Goal: Task Accomplishment & Management: Use online tool/utility

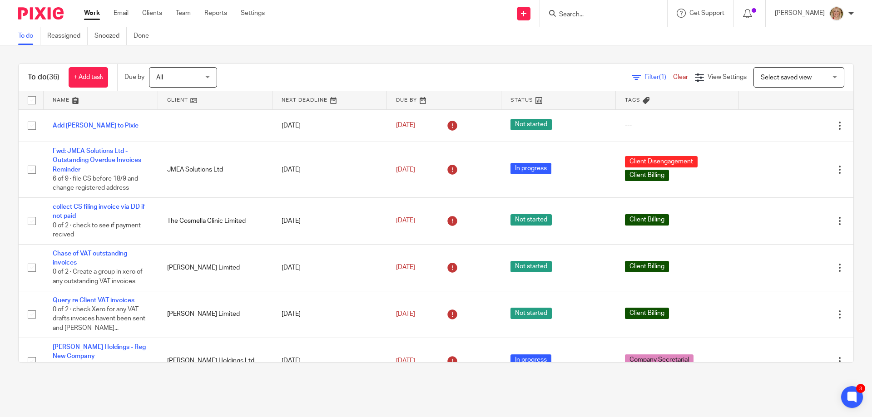
click at [617, 15] on input "Search" at bounding box center [599, 15] width 82 height 8
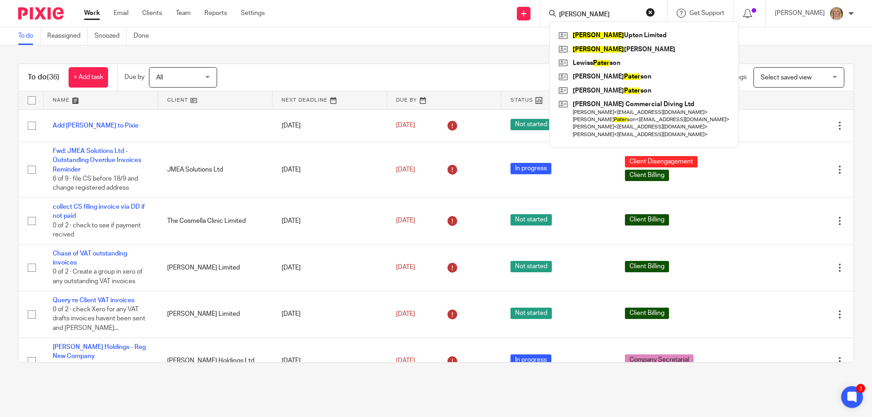
type input "peter"
click button "submit" at bounding box center [0, 0] width 0 height 0
click at [614, 32] on link at bounding box center [643, 36] width 175 height 14
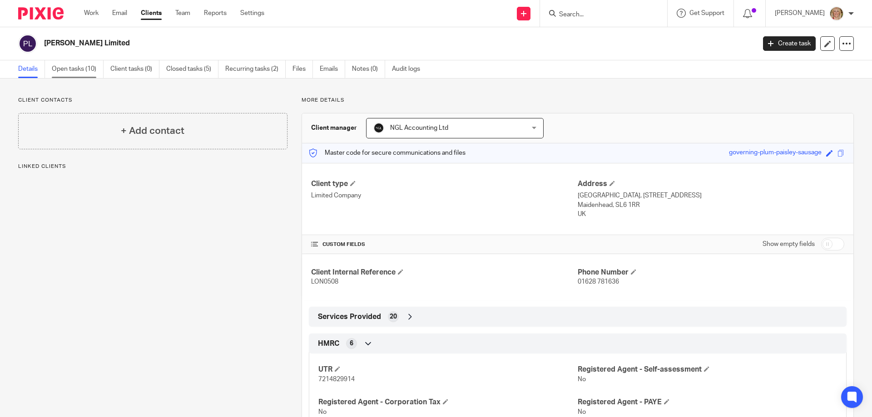
click at [79, 69] on link "Open tasks (10)" at bounding box center [78, 69] width 52 height 18
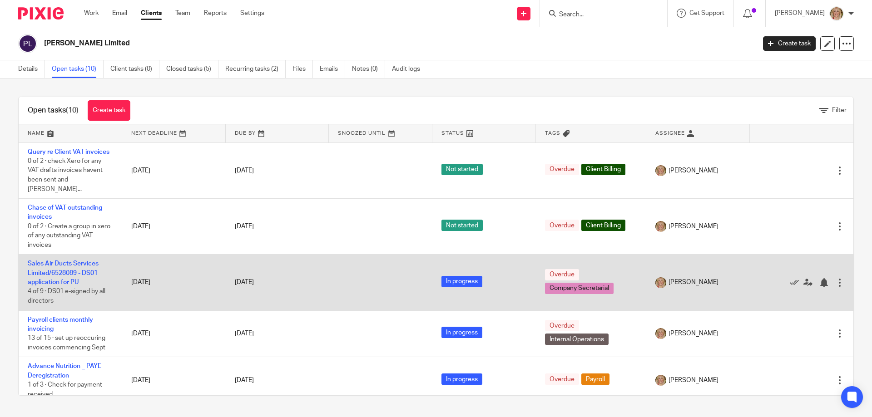
click at [62, 259] on td "Sales Air Ducts Services Limited/6528089 - DS01 application for PU 4 of 9 · DS0…" at bounding box center [71, 283] width 104 height 56
click at [57, 261] on link "Sales Air Ducts Services Limited/6528089 - DS01 application for PU" at bounding box center [63, 273] width 71 height 25
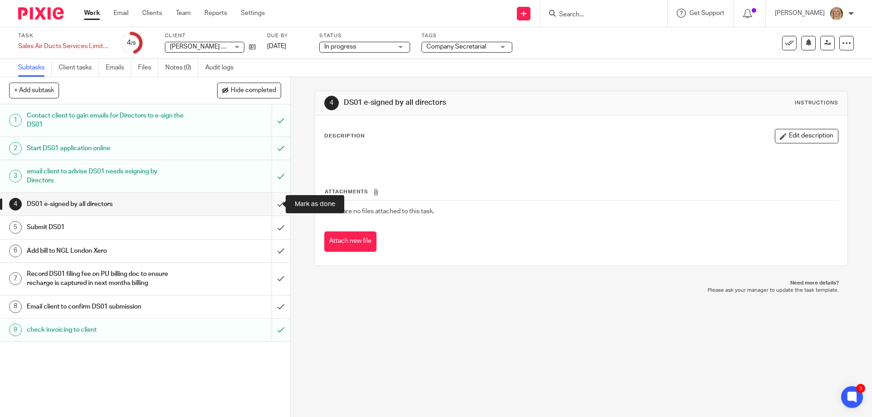
click at [270, 204] on input "submit" at bounding box center [145, 204] width 290 height 23
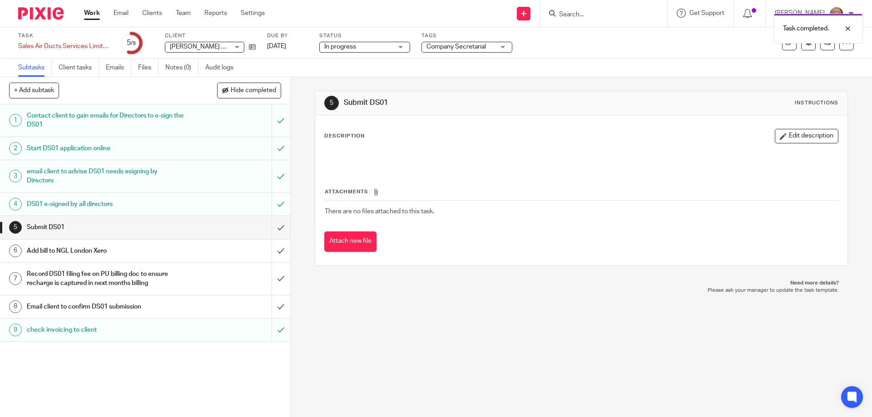
click at [235, 230] on div "Submit DS01" at bounding box center [145, 228] width 236 height 14
click at [273, 228] on input "submit" at bounding box center [145, 227] width 290 height 23
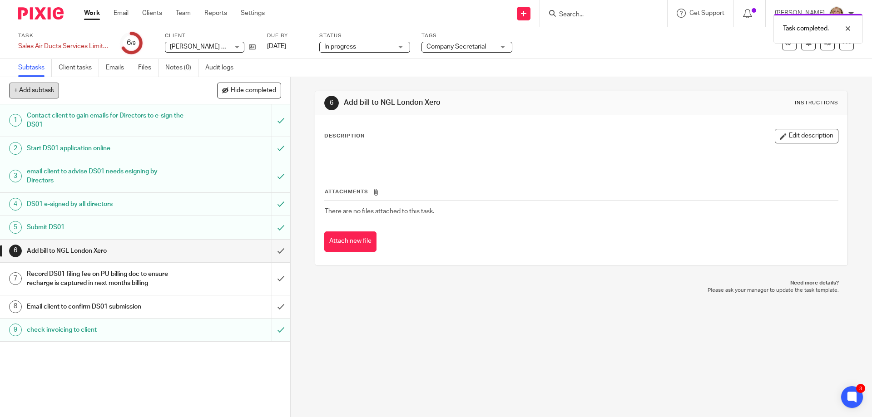
click at [29, 91] on button "+ Add subtask" at bounding box center [34, 90] width 50 height 15
click at [55, 94] on input "text" at bounding box center [112, 90] width 207 height 15
type input "n"
type input "a"
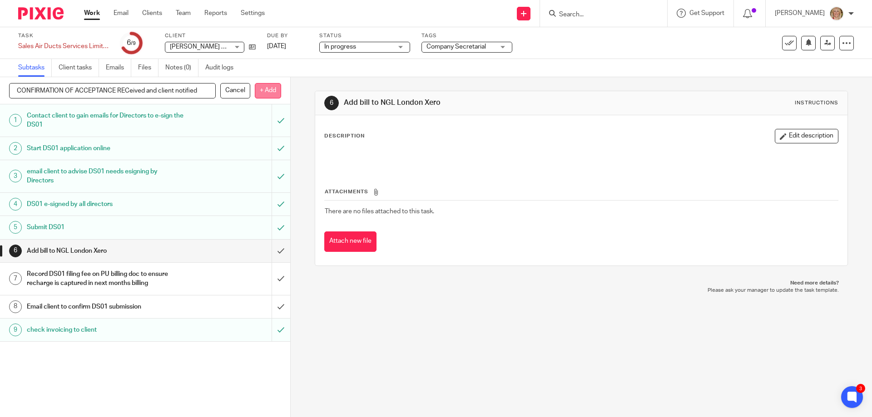
click at [260, 94] on p "+ Add" at bounding box center [268, 90] width 26 height 15
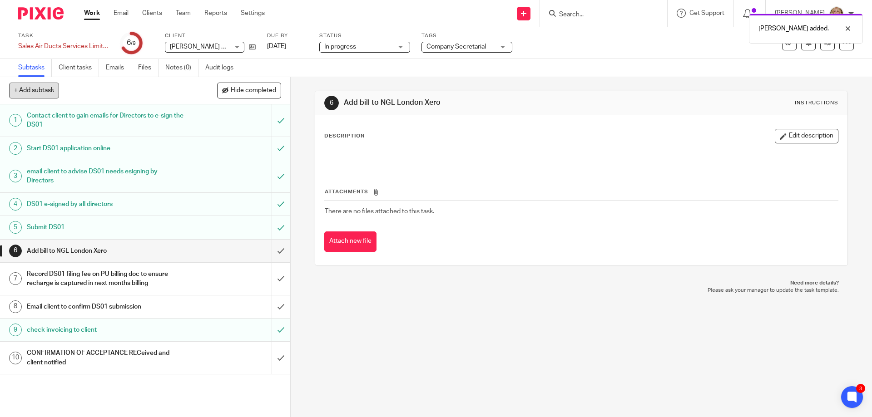
click at [35, 93] on button "+ Add subtask" at bounding box center [34, 90] width 50 height 15
type input "Strike off confirmed"
click at [275, 88] on p "+ Add" at bounding box center [268, 90] width 26 height 15
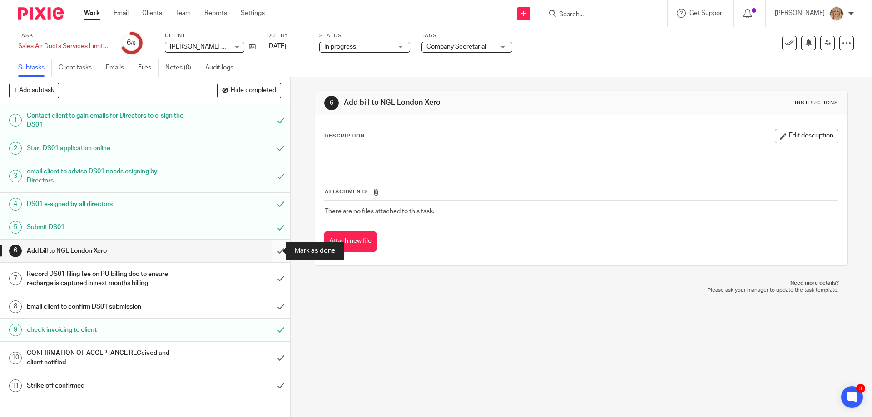
click at [272, 250] on input "submit" at bounding box center [145, 251] width 290 height 23
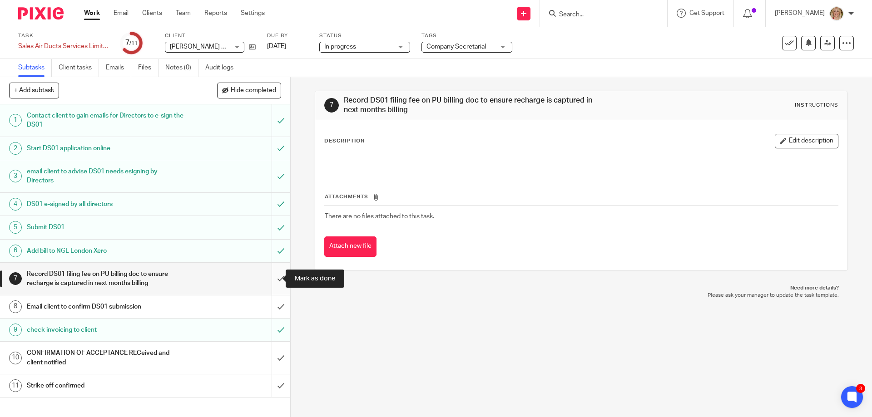
click at [270, 278] on input "submit" at bounding box center [145, 279] width 290 height 32
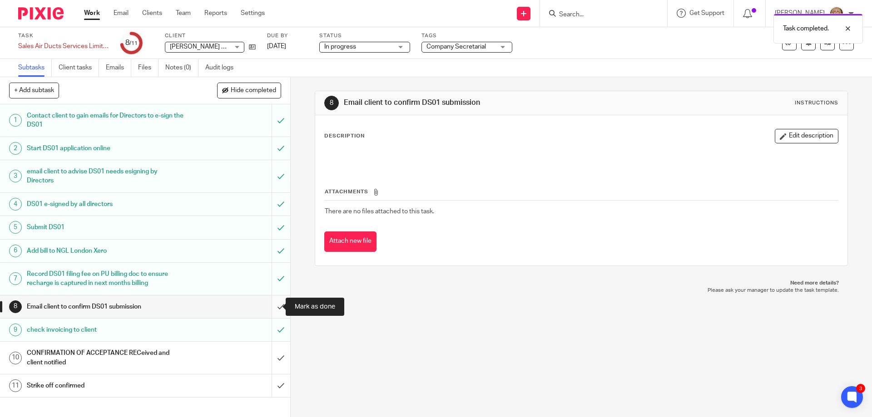
click at [271, 306] on input "submit" at bounding box center [145, 307] width 290 height 23
